Goal: Information Seeking & Learning: Learn about a topic

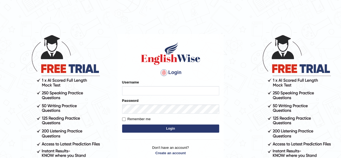
type input "pavithragowda"
click at [169, 129] on button "Login" at bounding box center [170, 128] width 97 height 8
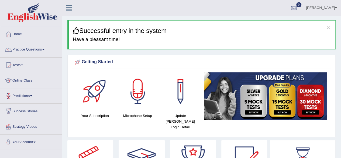
click at [31, 84] on link "Online Class" at bounding box center [30, 79] width 61 height 13
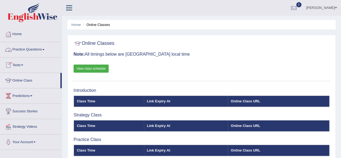
click at [39, 47] on link "Practice Questions" at bounding box center [30, 48] width 61 height 13
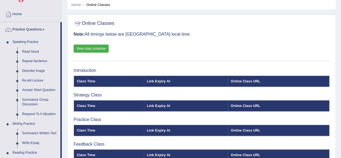
scroll to position [18, 0]
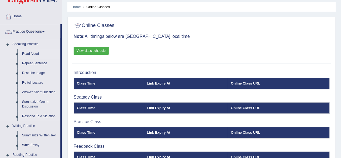
click at [30, 55] on link "Read Aloud" at bounding box center [40, 54] width 41 height 10
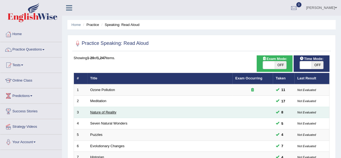
click at [108, 111] on link "Nature of Reality" at bounding box center [103, 112] width 26 height 4
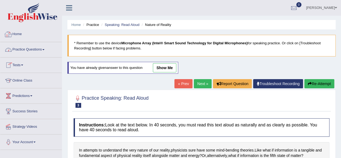
click at [19, 35] on link "Home" at bounding box center [30, 33] width 61 height 13
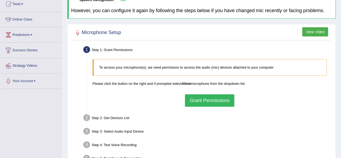
scroll to position [63, 0]
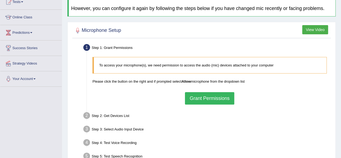
click at [340, 84] on html "Toggle navigation Home Practice Questions Speaking Practice Read Aloud Repeat S…" at bounding box center [170, 16] width 341 height 158
click at [206, 97] on button "Grant Permissions" at bounding box center [209, 98] width 49 height 12
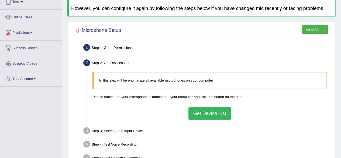
click at [205, 112] on button "Get Device List" at bounding box center [209, 113] width 42 height 12
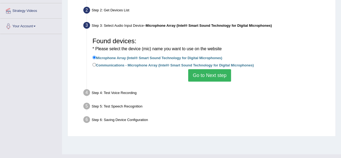
scroll to position [117, 0]
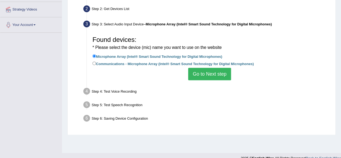
click at [210, 70] on button "Go to Next step" at bounding box center [209, 74] width 43 height 12
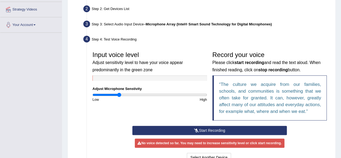
click at [190, 128] on button "Start Recording" at bounding box center [209, 129] width 154 height 9
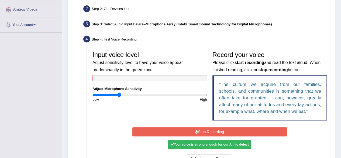
click at [190, 128] on button "Stop Recording" at bounding box center [209, 131] width 154 height 9
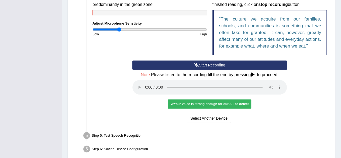
scroll to position [183, 0]
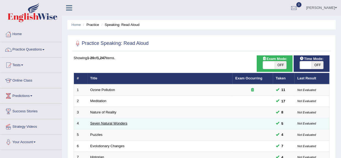
click at [113, 123] on link "Seven Natural Wonders" at bounding box center [108, 123] width 37 height 4
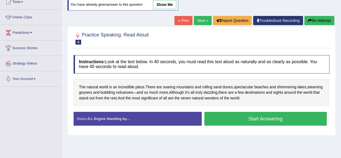
scroll to position [64, 0]
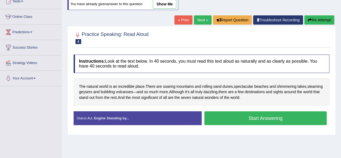
click at [340, 94] on html "Toggle navigation Home Practice Questions Speaking Practice Read Aloud Repeat S…" at bounding box center [170, 15] width 341 height 158
click at [241, 116] on button "Start Answering" at bounding box center [265, 118] width 123 height 14
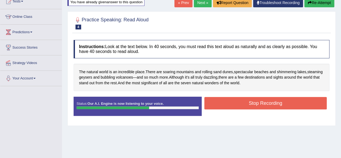
click at [296, 105] on button "Stop Recording" at bounding box center [265, 103] width 123 height 12
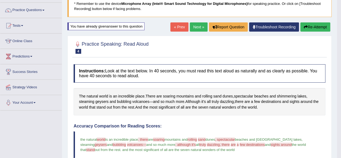
scroll to position [35, 0]
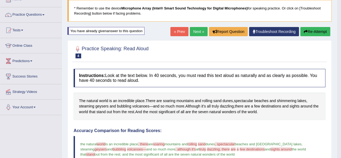
click at [317, 31] on button "Re-Attempt" at bounding box center [315, 31] width 30 height 9
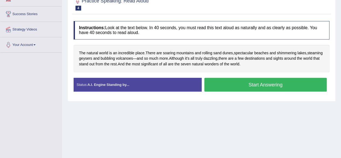
click at [238, 84] on button "Start Answering" at bounding box center [265, 85] width 123 height 14
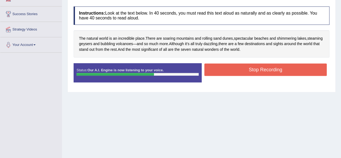
click at [274, 68] on button "Stop Recording" at bounding box center [265, 69] width 123 height 12
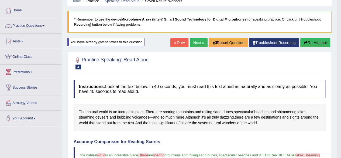
scroll to position [23, 0]
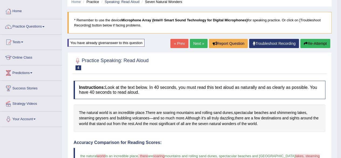
click at [194, 40] on link "Next »" at bounding box center [199, 43] width 18 height 9
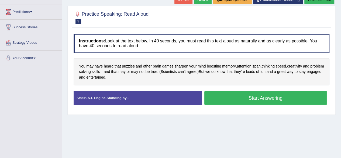
click at [229, 95] on button "Start Answering" at bounding box center [265, 98] width 123 height 14
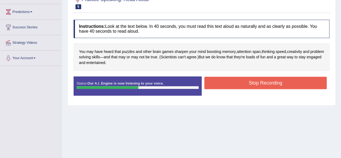
click at [222, 83] on button "Stop Recording" at bounding box center [265, 82] width 123 height 12
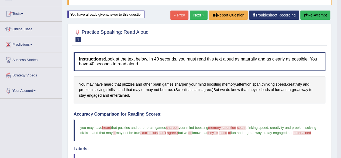
scroll to position [48, 0]
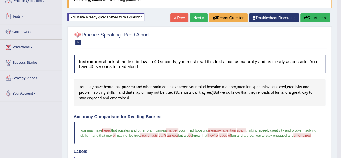
click at [48, 5] on link "Practice Questions" at bounding box center [30, 0] width 61 height 13
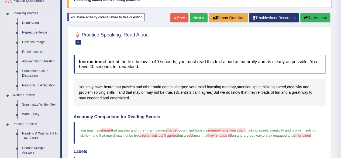
click at [38, 23] on link "Read Aloud" at bounding box center [40, 23] width 41 height 10
